Goal: Information Seeking & Learning: Learn about a topic

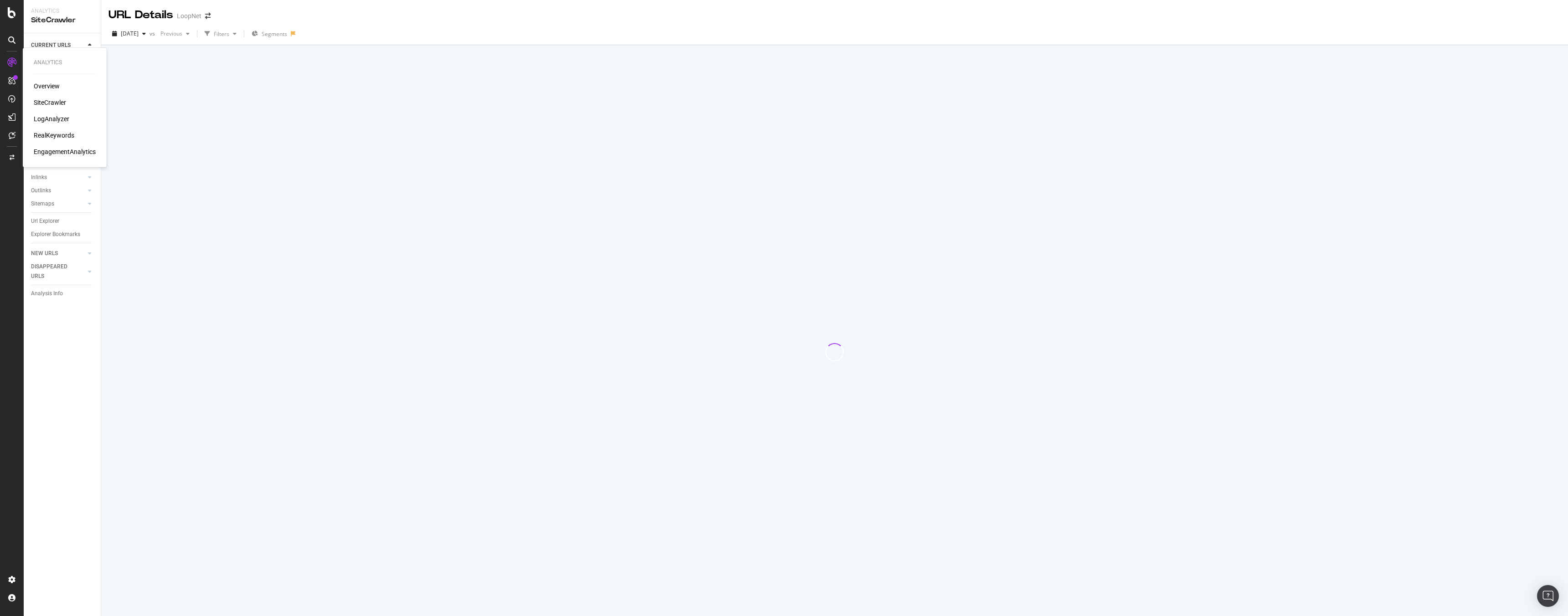
click at [56, 104] on div "SiteCrawler" at bounding box center [50, 102] width 33 height 9
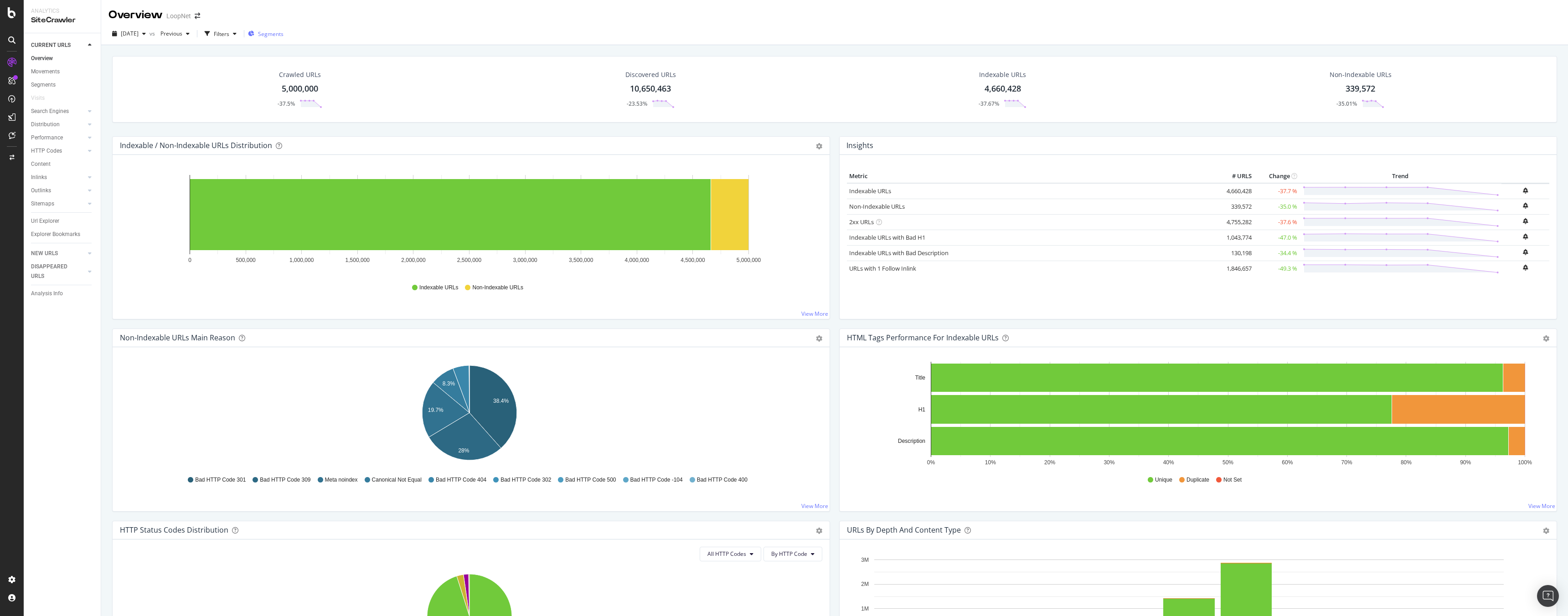
click at [283, 36] on span "Segments" at bounding box center [270, 34] width 25 height 8
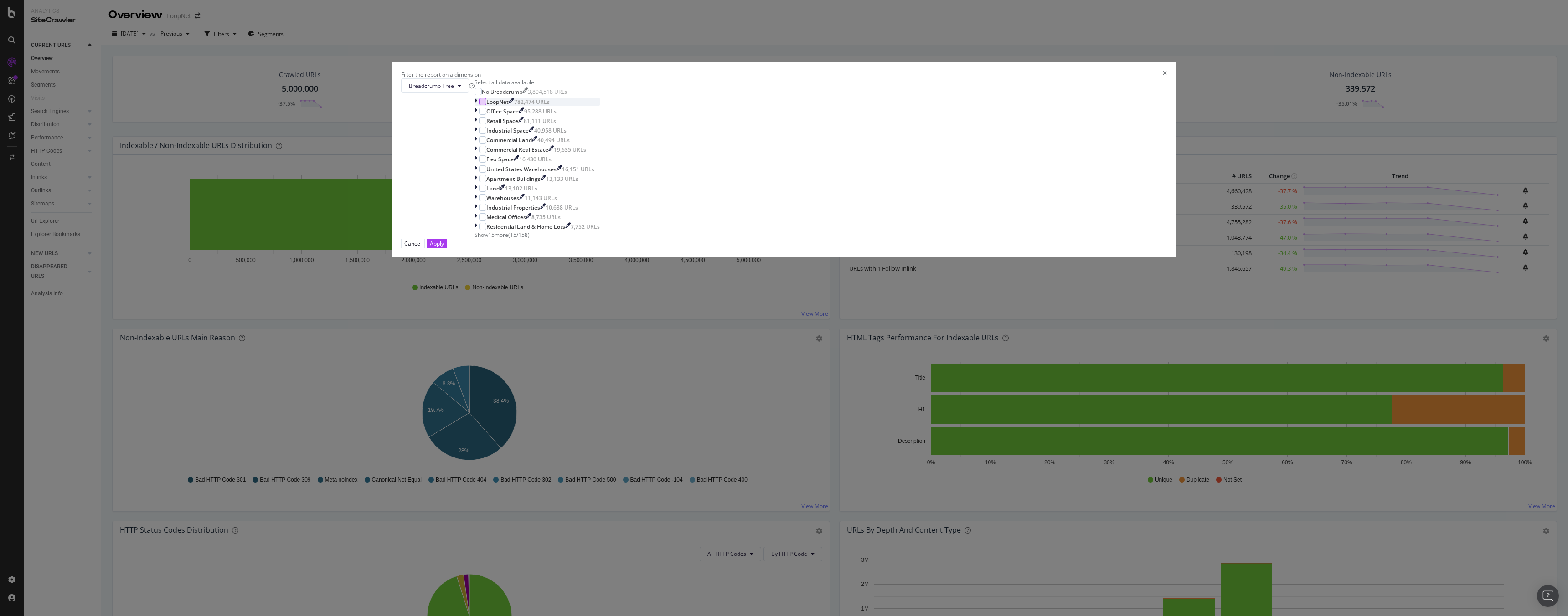
click at [487, 105] on div "modal" at bounding box center [482, 101] width 7 height 7
click at [479, 106] on div "modal" at bounding box center [477, 101] width 4 height 8
click at [486, 104] on icon "modal" at bounding box center [484, 101] width 4 height 4
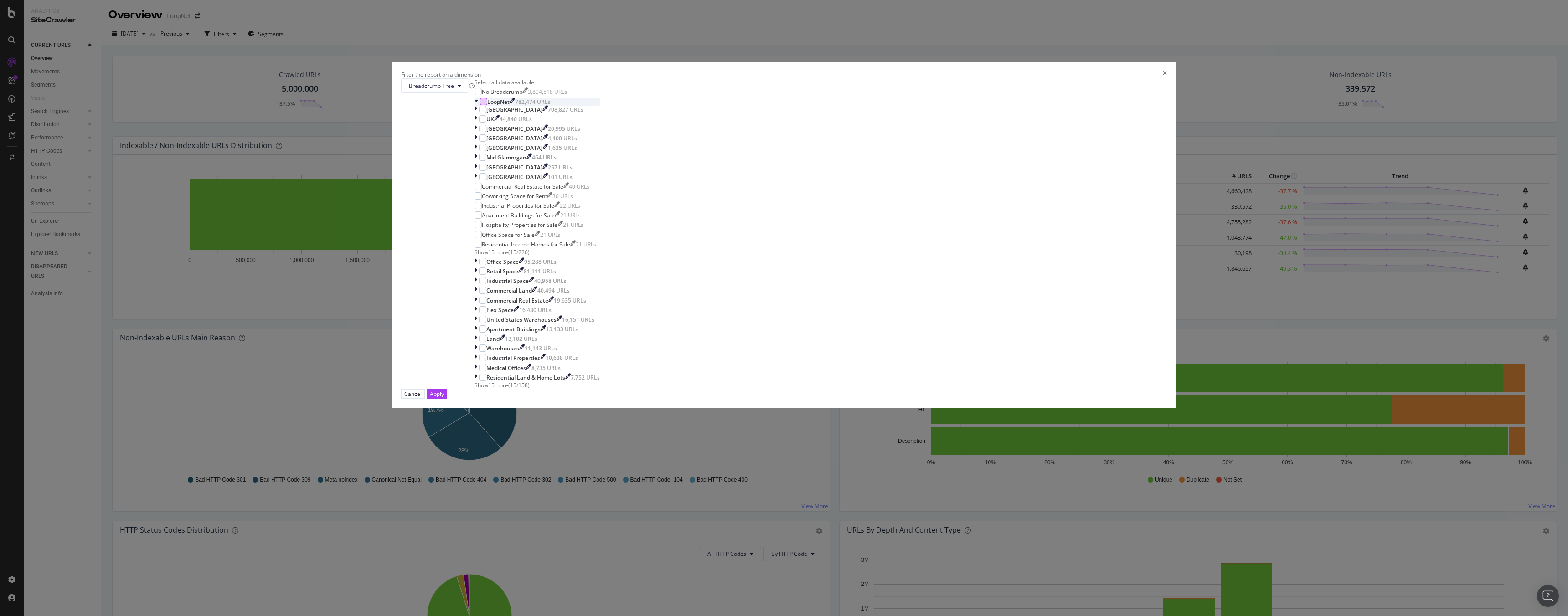
click at [600, 106] on div "LoopNet 782,474 URLs" at bounding box center [537, 101] width 125 height 8
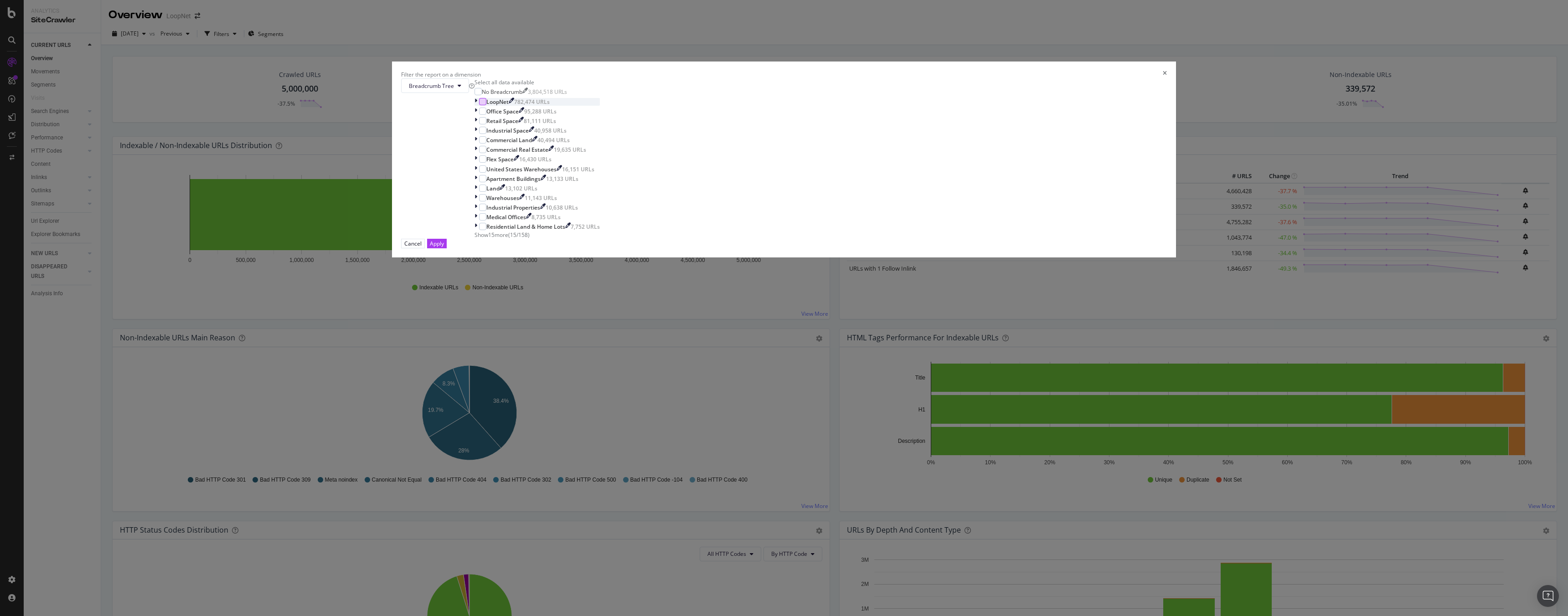
scroll to position [8, 0]
click at [508, 239] on span "Show 15 more" at bounding box center [491, 235] width 34 height 8
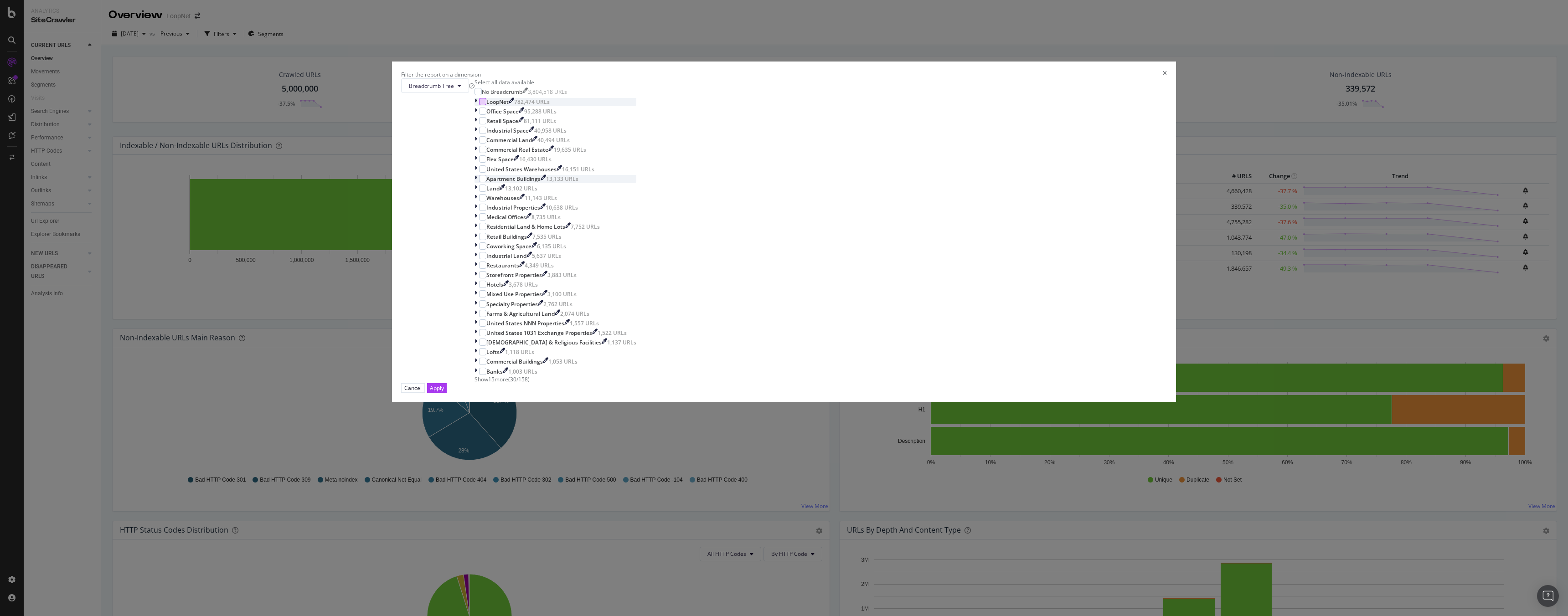
scroll to position [0, 0]
click at [422, 392] on div "Cancel" at bounding box center [413, 388] width 17 height 8
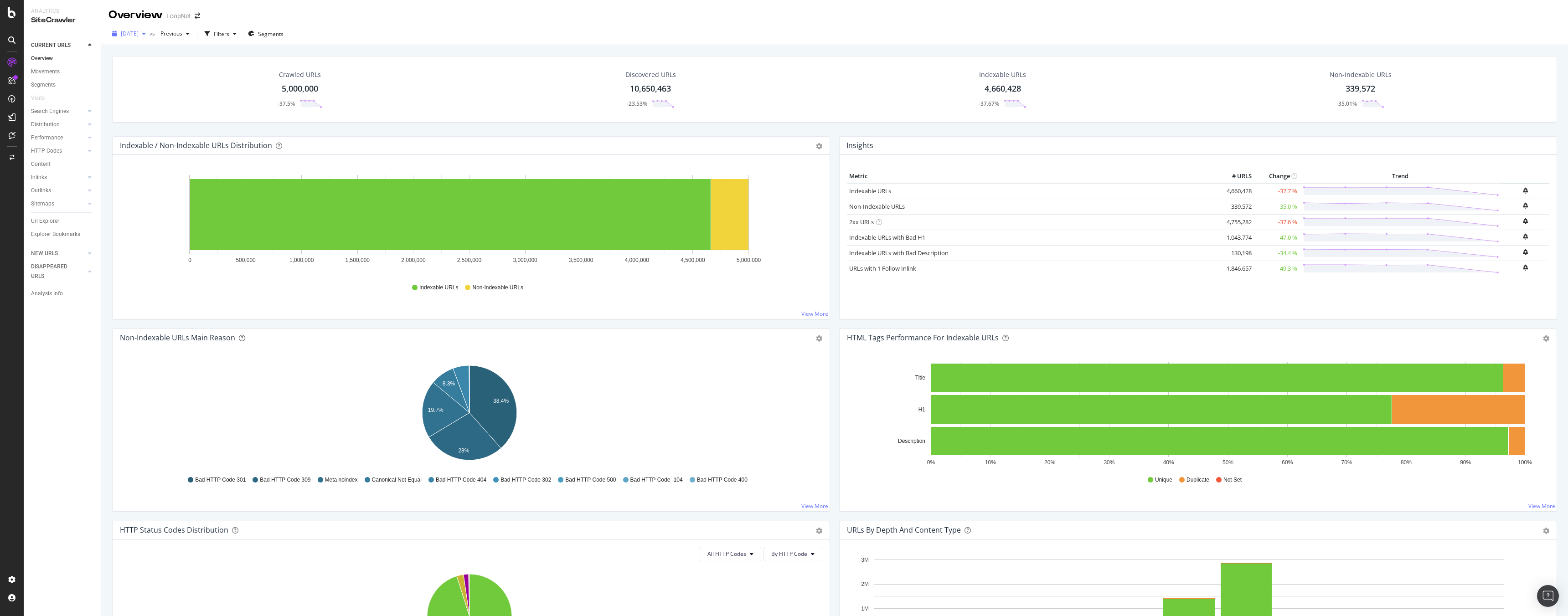
click at [146, 32] on icon "button" at bounding box center [143, 34] width 4 height 6
click at [364, 30] on div "[DATE] vs Previous Filters Segments" at bounding box center [834, 35] width 1467 height 18
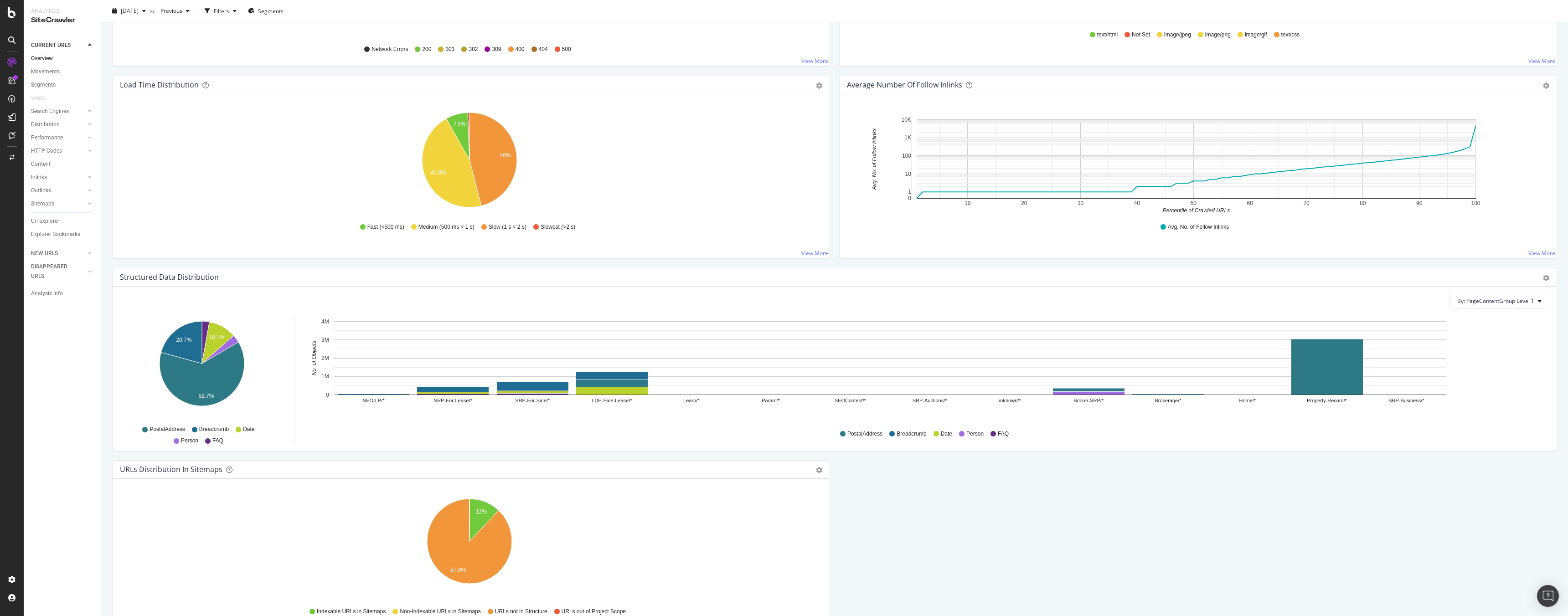
scroll to position [408, 0]
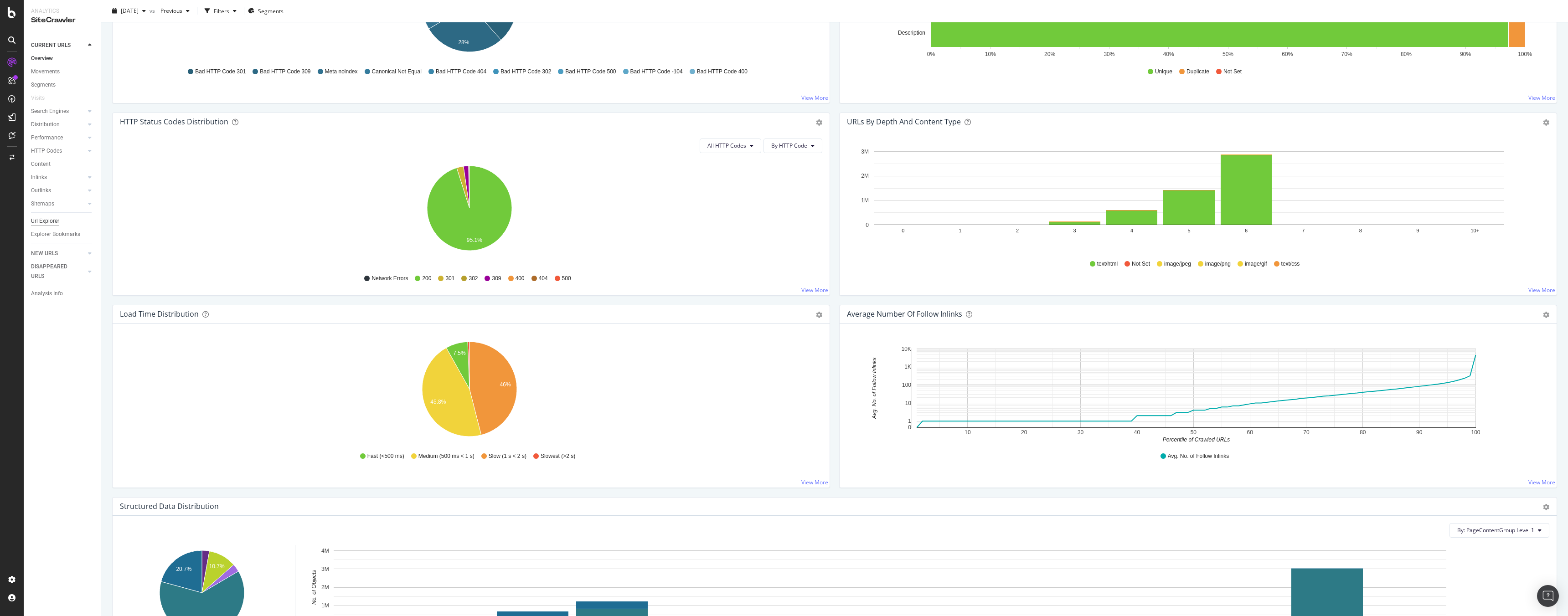
click at [49, 221] on div "Url Explorer" at bounding box center [45, 221] width 28 height 9
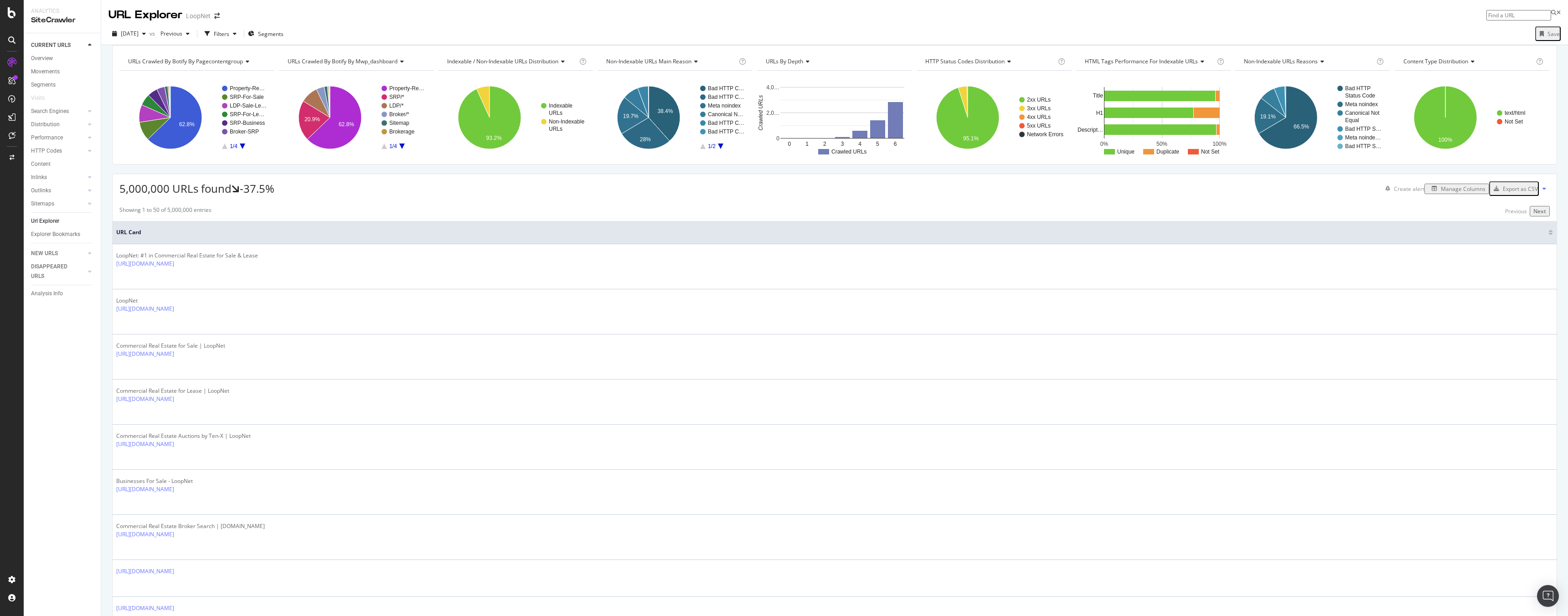
click at [1493, 12] on input at bounding box center [1518, 15] width 64 height 10
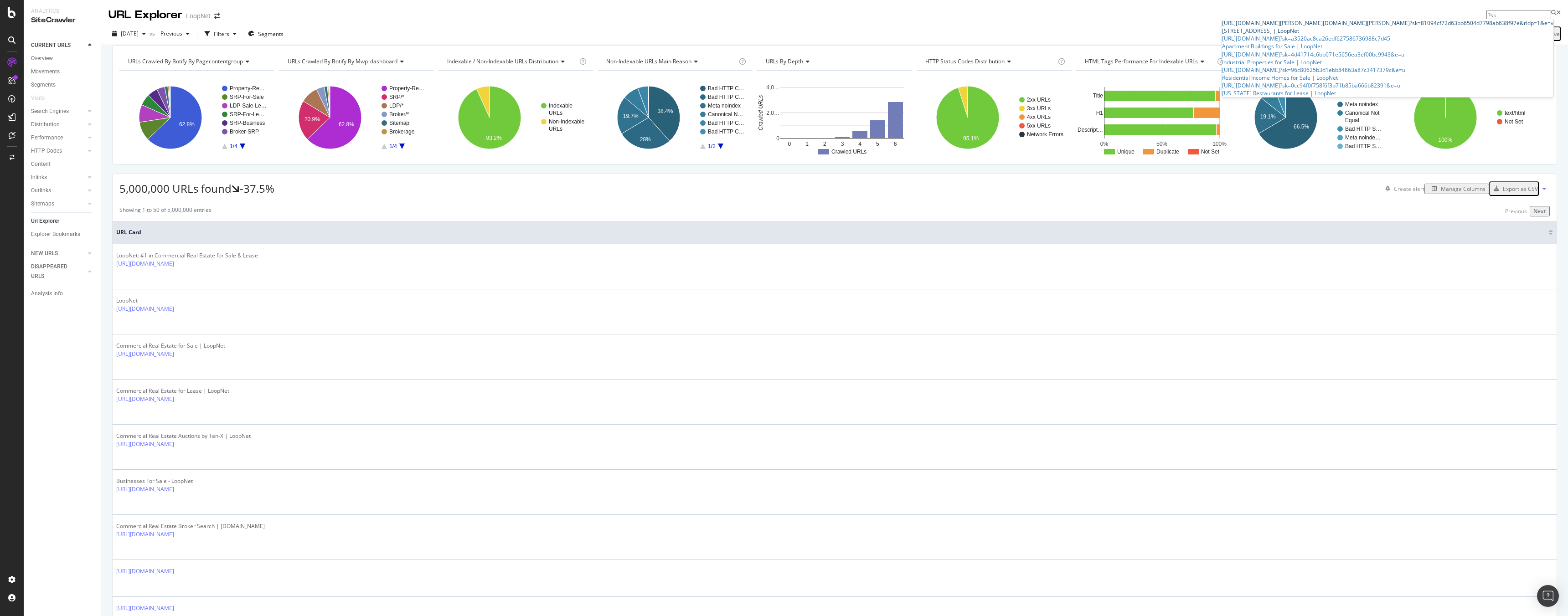
type input "?sk"
click at [1425, 27] on div "[URL][DOMAIN_NAME][PERSON_NAME][DOMAIN_NAME][PERSON_NAME] ?sk =81094cf72d63bb65…" at bounding box center [1388, 22] width 332 height 8
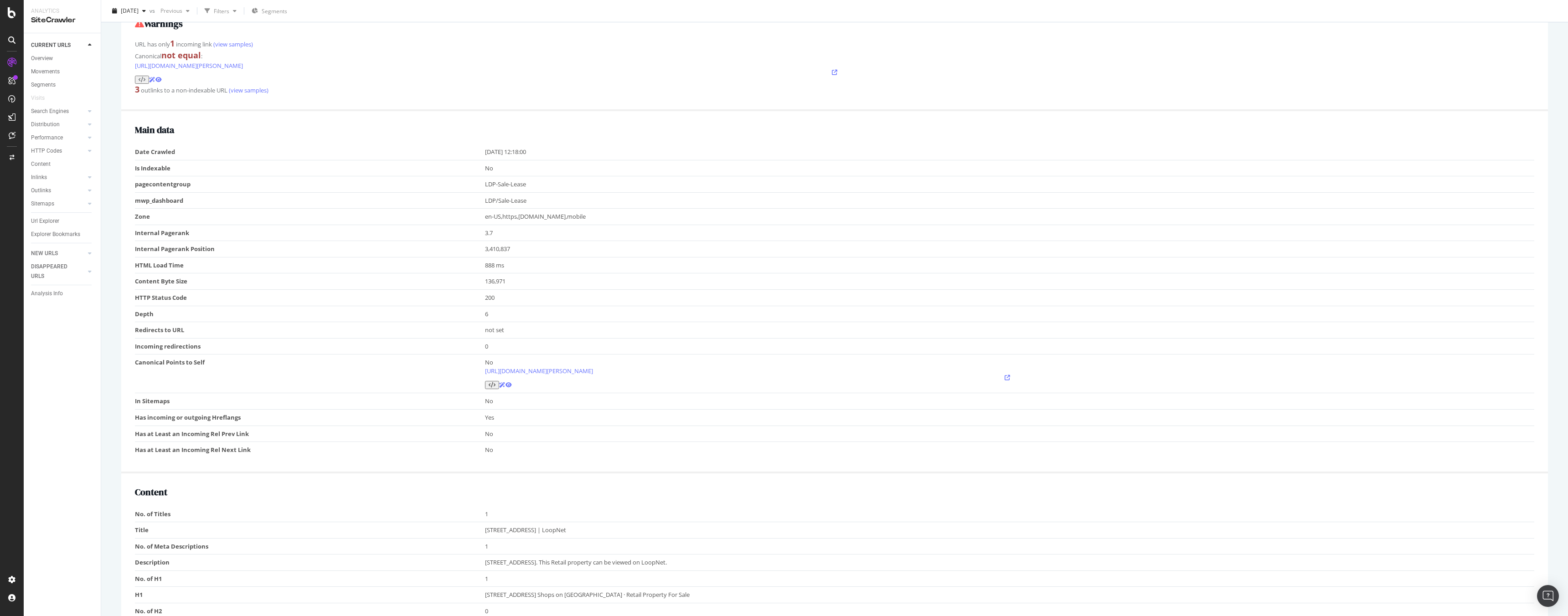
scroll to position [182, 0]
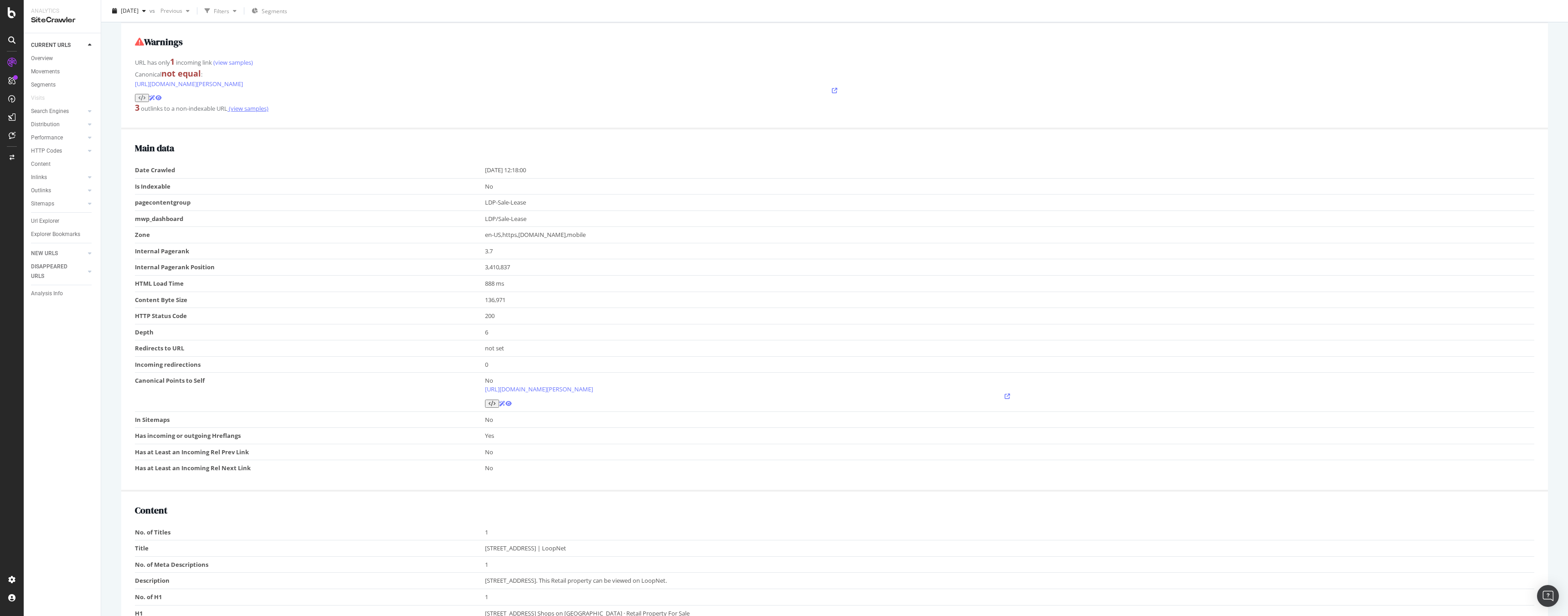
click at [258, 112] on link "(view samples)" at bounding box center [248, 108] width 41 height 8
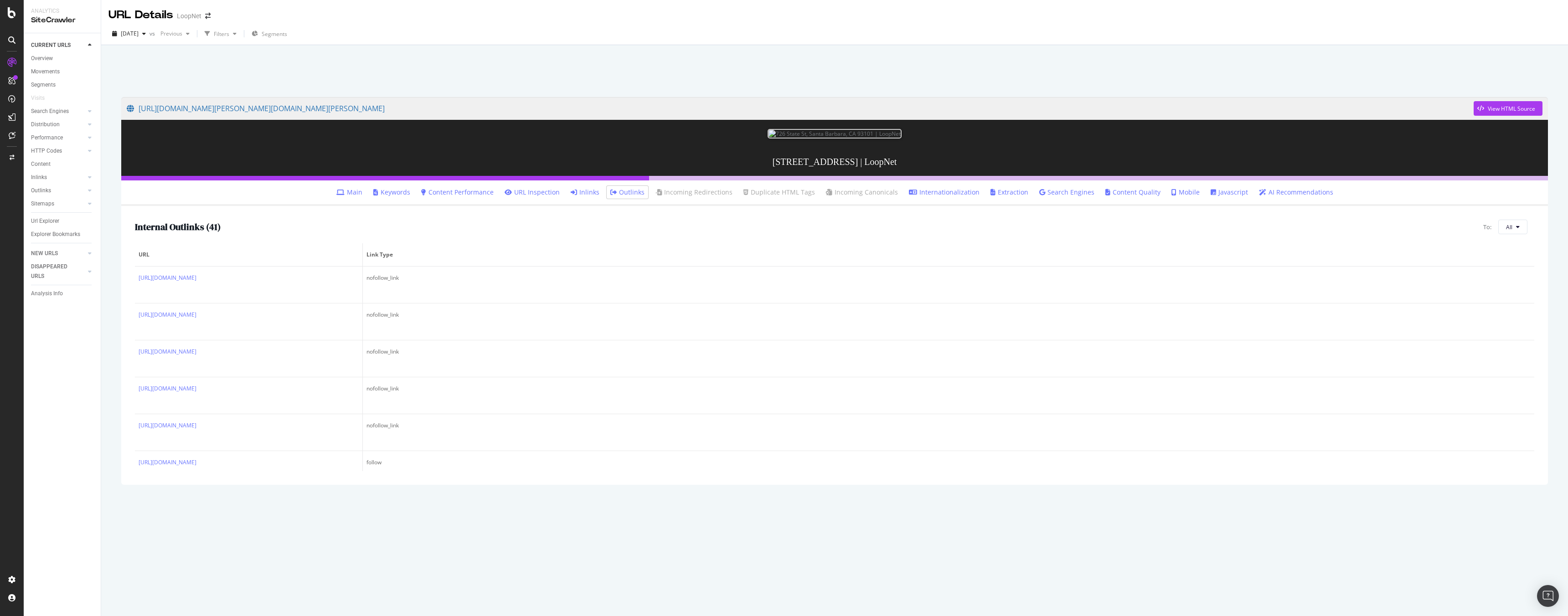
click at [592, 197] on link "Inlinks" at bounding box center [585, 192] width 29 height 9
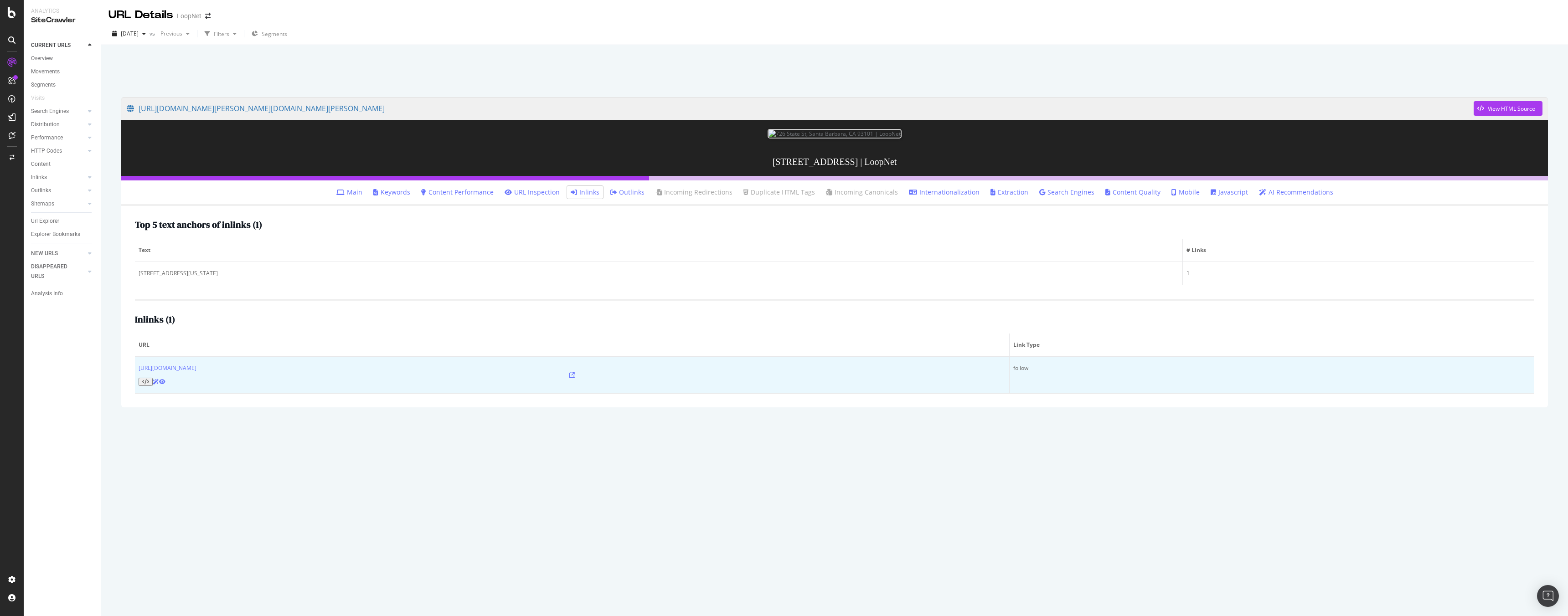
click at [569, 378] on icon at bounding box center [572, 375] width 6 height 6
